Goal: Transaction & Acquisition: Book appointment/travel/reservation

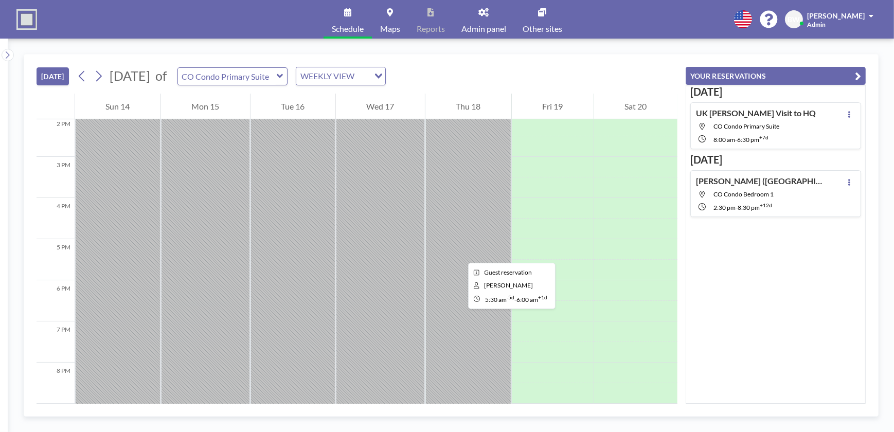
scroll to position [567, 0]
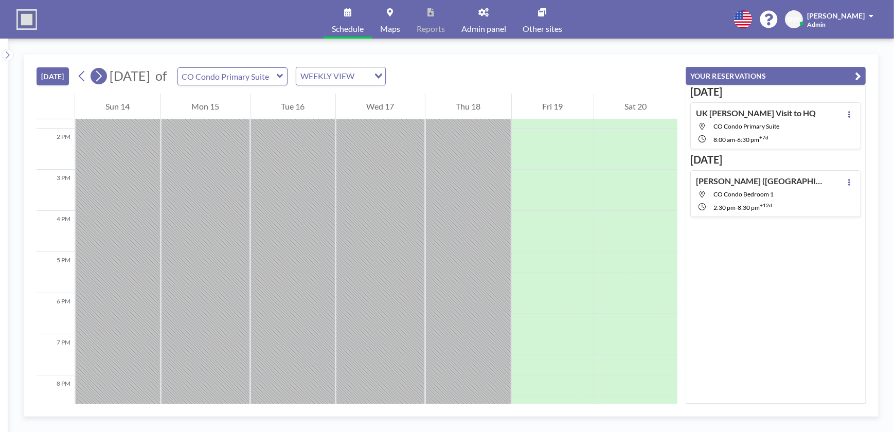
click at [101, 77] on icon at bounding box center [99, 75] width 10 height 15
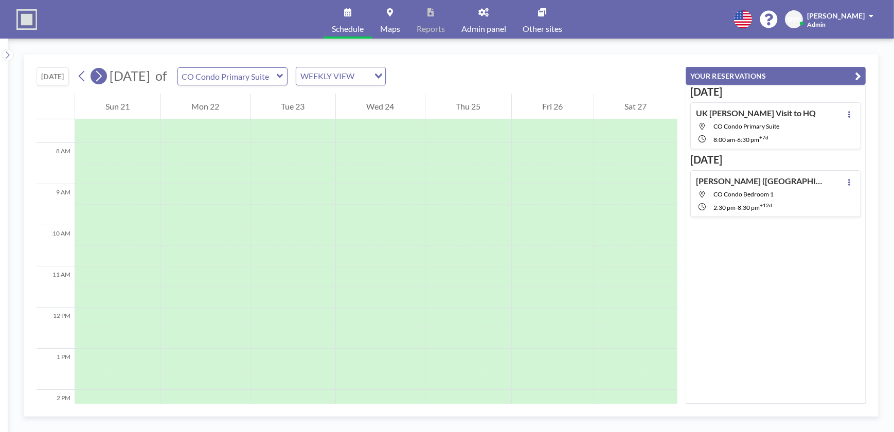
scroll to position [309, 0]
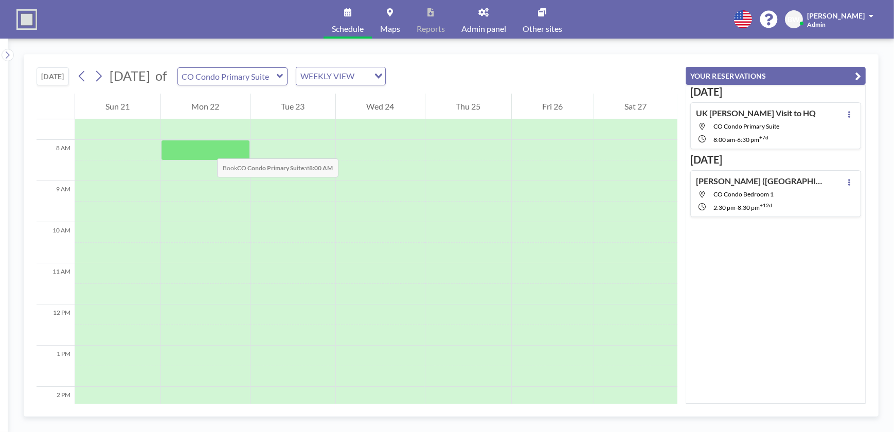
click at [207, 148] on div at bounding box center [205, 150] width 89 height 21
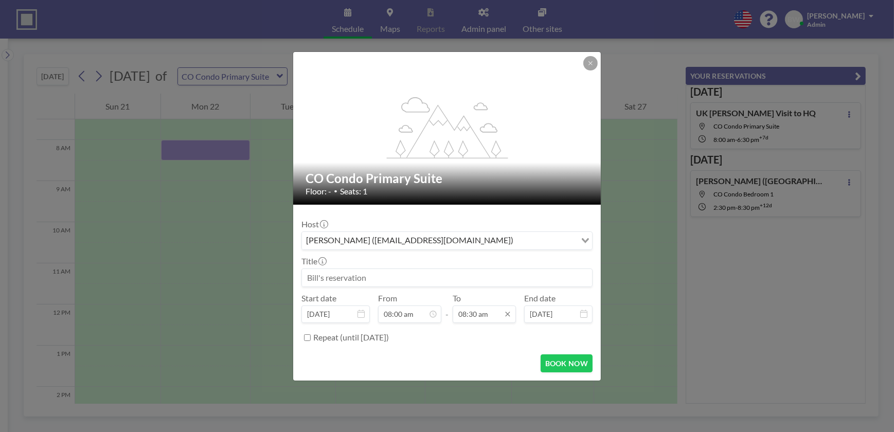
scroll to position [311, 0]
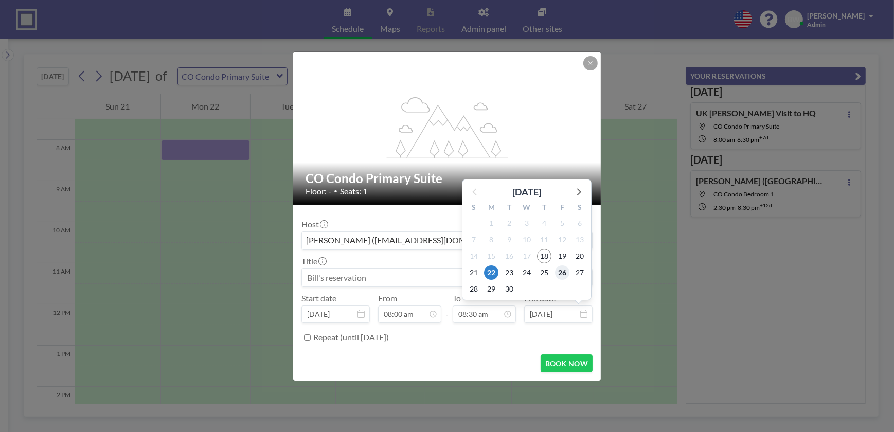
click at [562, 273] on span "26" at bounding box center [562, 272] width 14 height 14
type input "[DATE]"
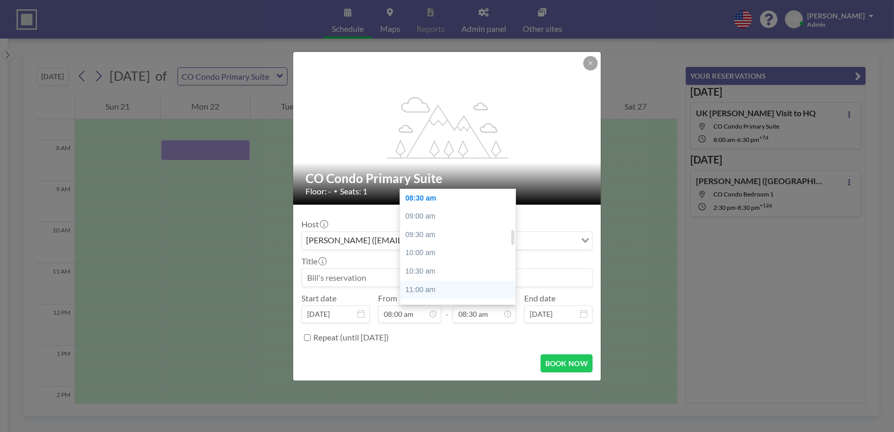
click at [457, 287] on div "11:00 am" at bounding box center [460, 290] width 120 height 19
type input "11:00 am"
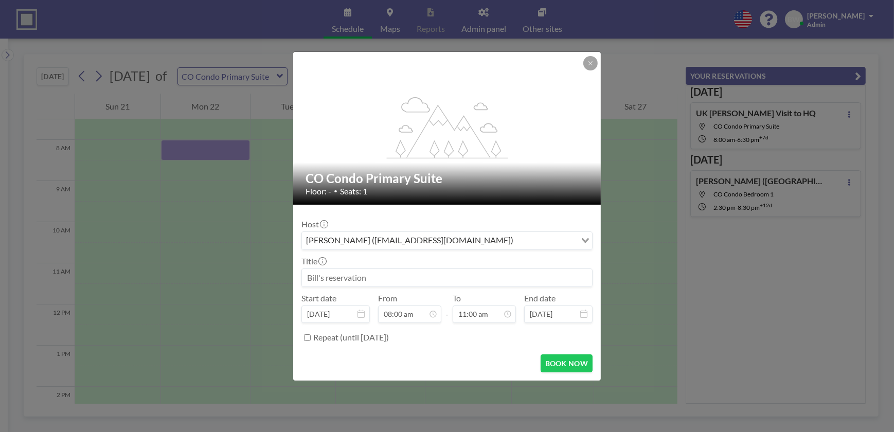
scroll to position [402, 0]
click at [559, 361] on button "BOOK NOW" at bounding box center [567, 363] width 52 height 18
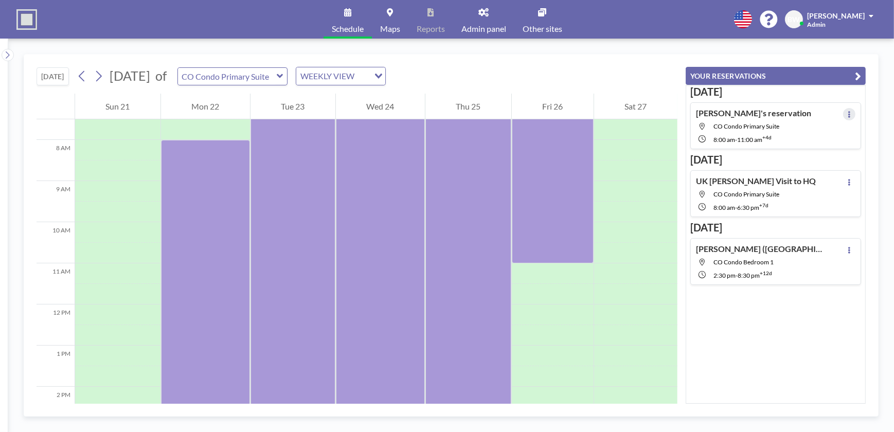
click at [847, 114] on icon at bounding box center [849, 114] width 4 height 7
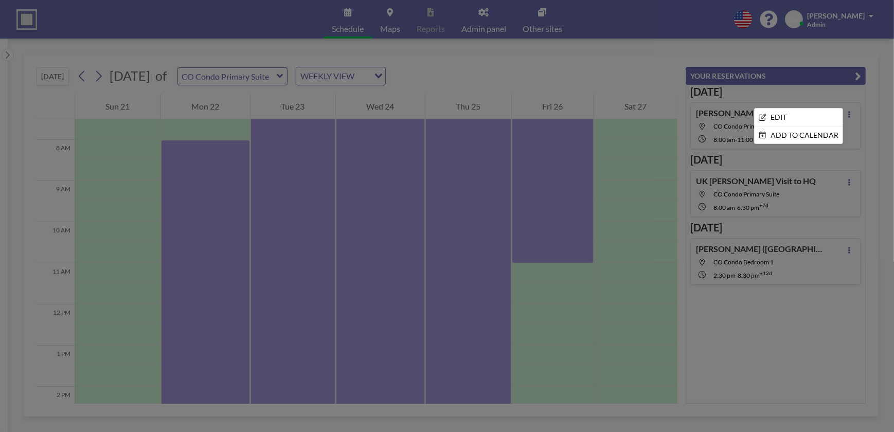
click at [845, 114] on div at bounding box center [447, 216] width 894 height 432
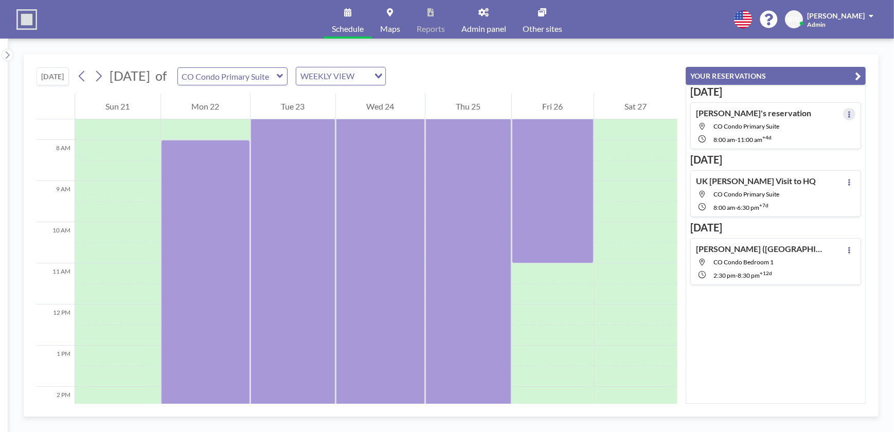
click at [847, 114] on icon at bounding box center [849, 114] width 4 height 7
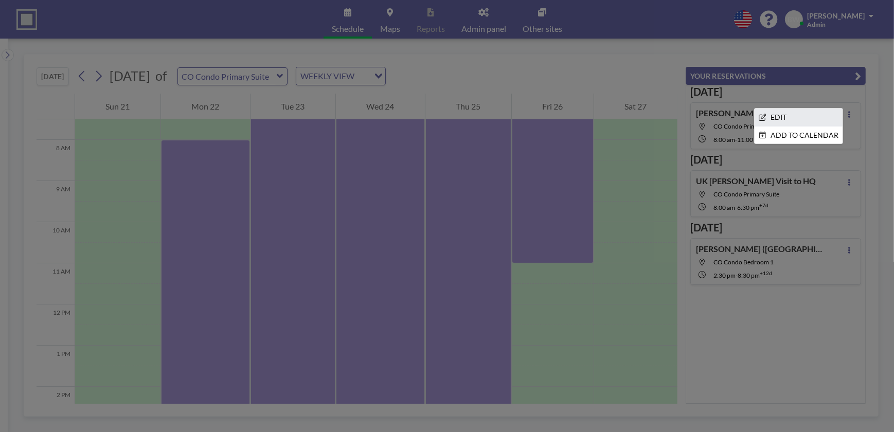
click at [779, 114] on li "EDIT" at bounding box center [799, 117] width 88 height 17
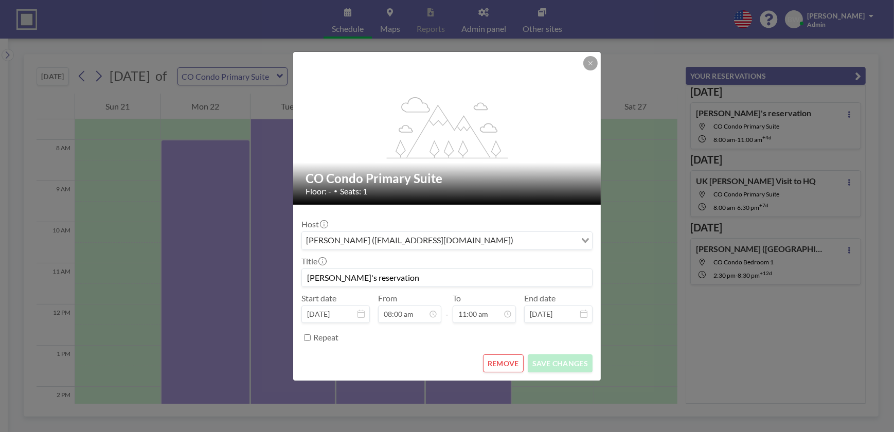
click at [383, 277] on input "[PERSON_NAME]'s reservation" at bounding box center [447, 277] width 290 height 17
type input "B"
type input "[PERSON_NAME] visit to HQ"
click at [548, 361] on button "SAVE CHANGES" at bounding box center [560, 363] width 65 height 18
